Goal: Navigation & Orientation: Find specific page/section

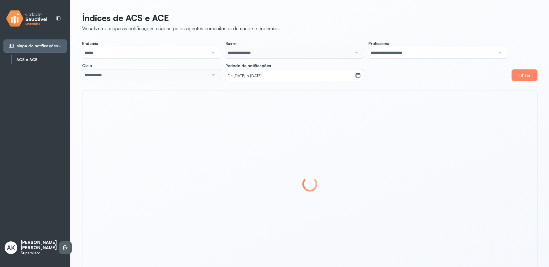
click at [63, 245] on li at bounding box center [65, 247] width 13 height 13
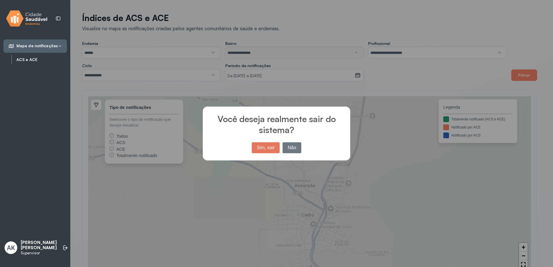
click at [270, 149] on button "Sim, sair" at bounding box center [266, 147] width 28 height 11
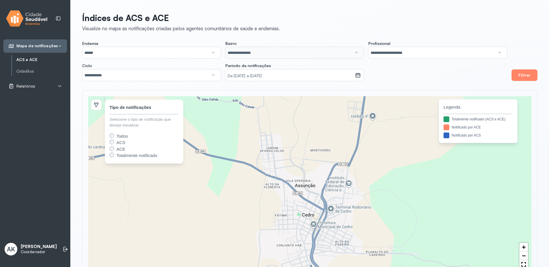
click at [61, 87] on icon at bounding box center [59, 86] width 5 height 5
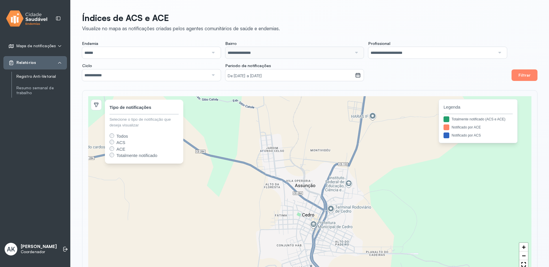
click at [41, 76] on link "Registro Anti-Vetorial" at bounding box center [41, 76] width 50 height 5
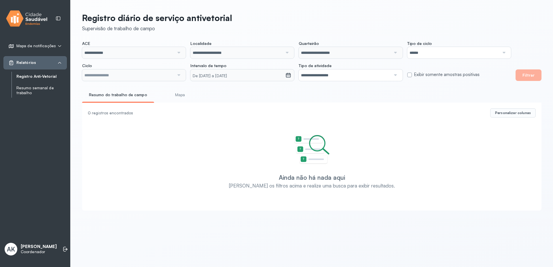
click at [26, 89] on link "Resumo semanal de trabalho" at bounding box center [41, 91] width 50 height 10
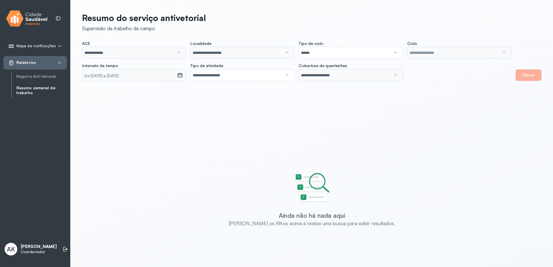
click at [42, 47] on span "Mapa de notificações" at bounding box center [35, 45] width 39 height 5
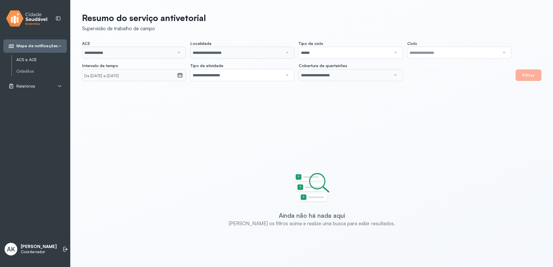
click at [28, 59] on link "ACS e ACE" at bounding box center [41, 59] width 50 height 5
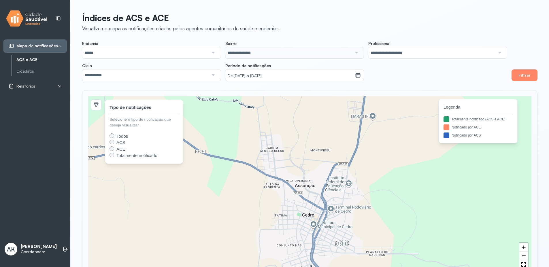
click at [32, 87] on span "Relatórios" at bounding box center [25, 86] width 19 height 5
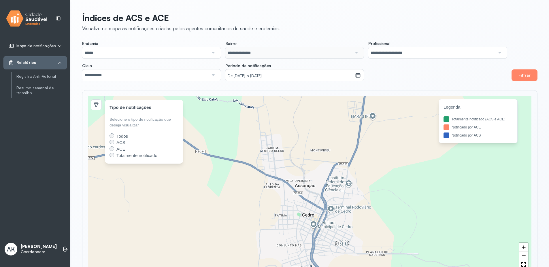
click at [354, 12] on div "**********" at bounding box center [310, 143] width 478 height 287
click at [60, 249] on li at bounding box center [65, 249] width 13 height 13
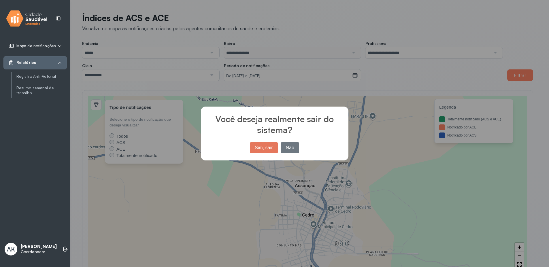
click at [262, 149] on button "Sim, sair" at bounding box center [264, 147] width 28 height 11
